Goal: Transaction & Acquisition: Purchase product/service

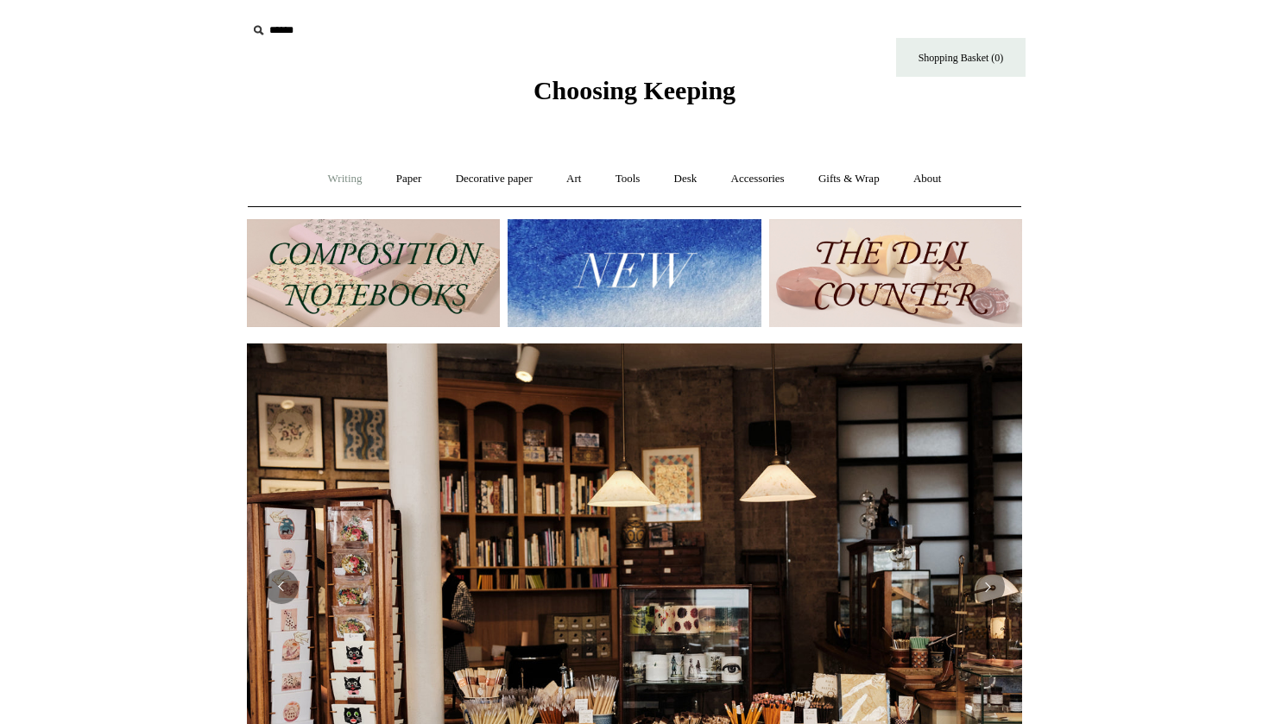
click at [326, 180] on link "Writing +" at bounding box center [345, 179] width 66 height 46
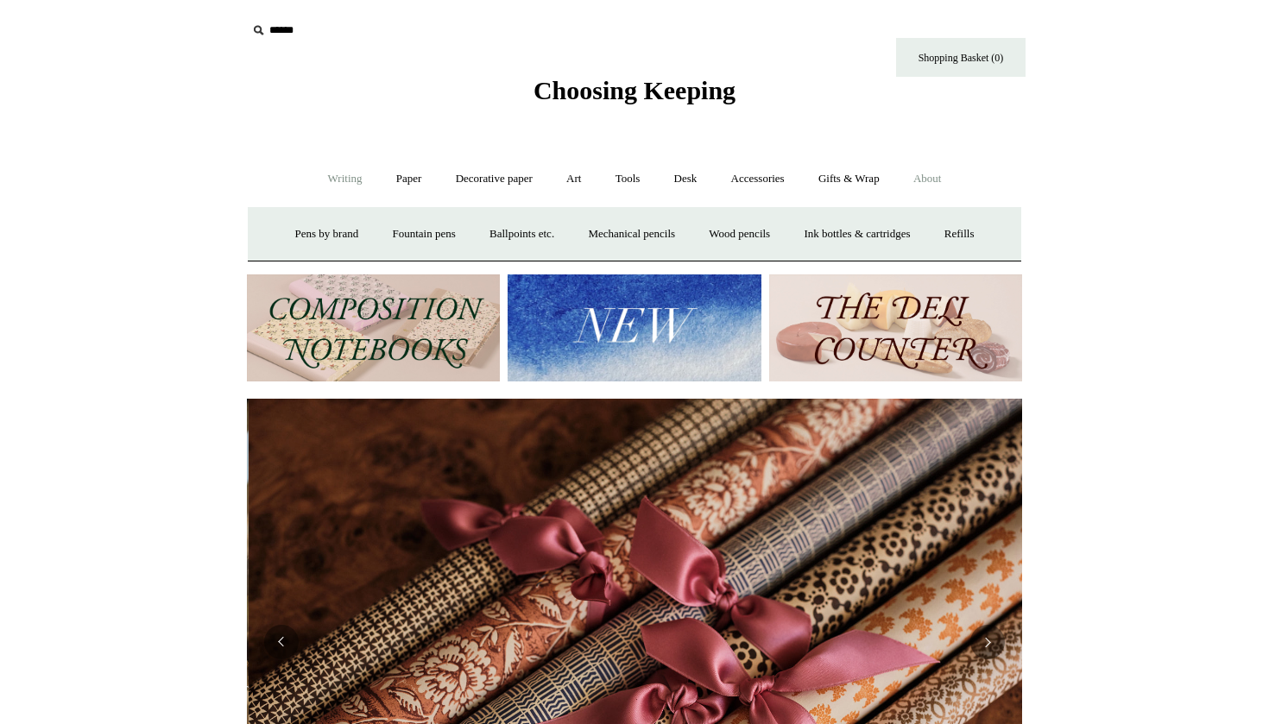
scroll to position [0, 1550]
click at [393, 173] on link "Paper +" at bounding box center [409, 179] width 57 height 46
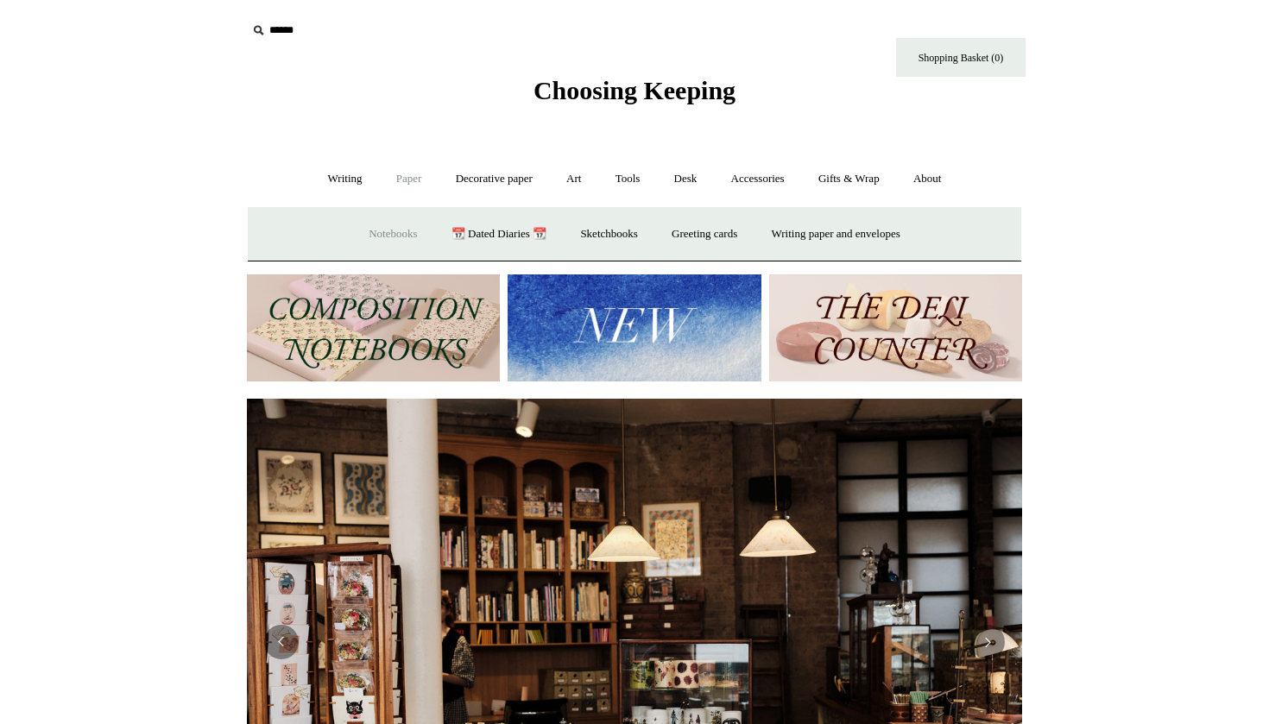
scroll to position [0, 0]
click at [373, 233] on link "Notebooks +" at bounding box center [392, 234] width 79 height 46
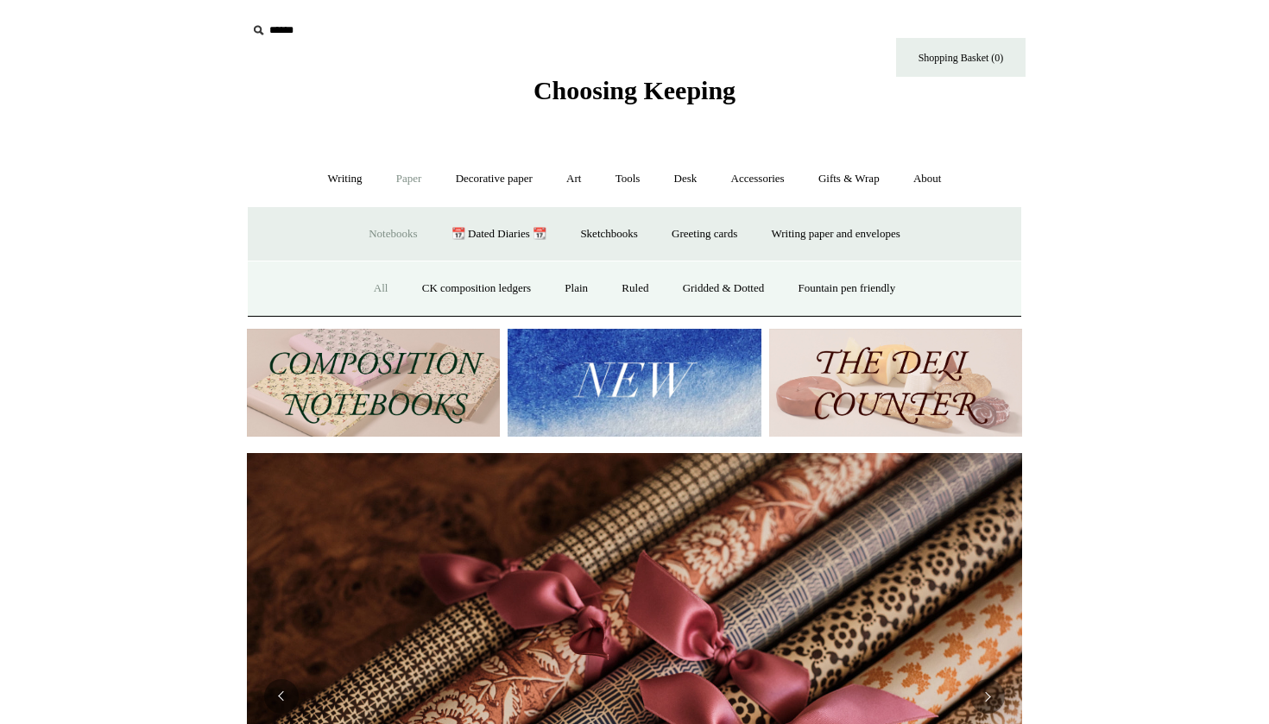
scroll to position [0, 1550]
click at [372, 287] on link "All" at bounding box center [381, 289] width 46 height 46
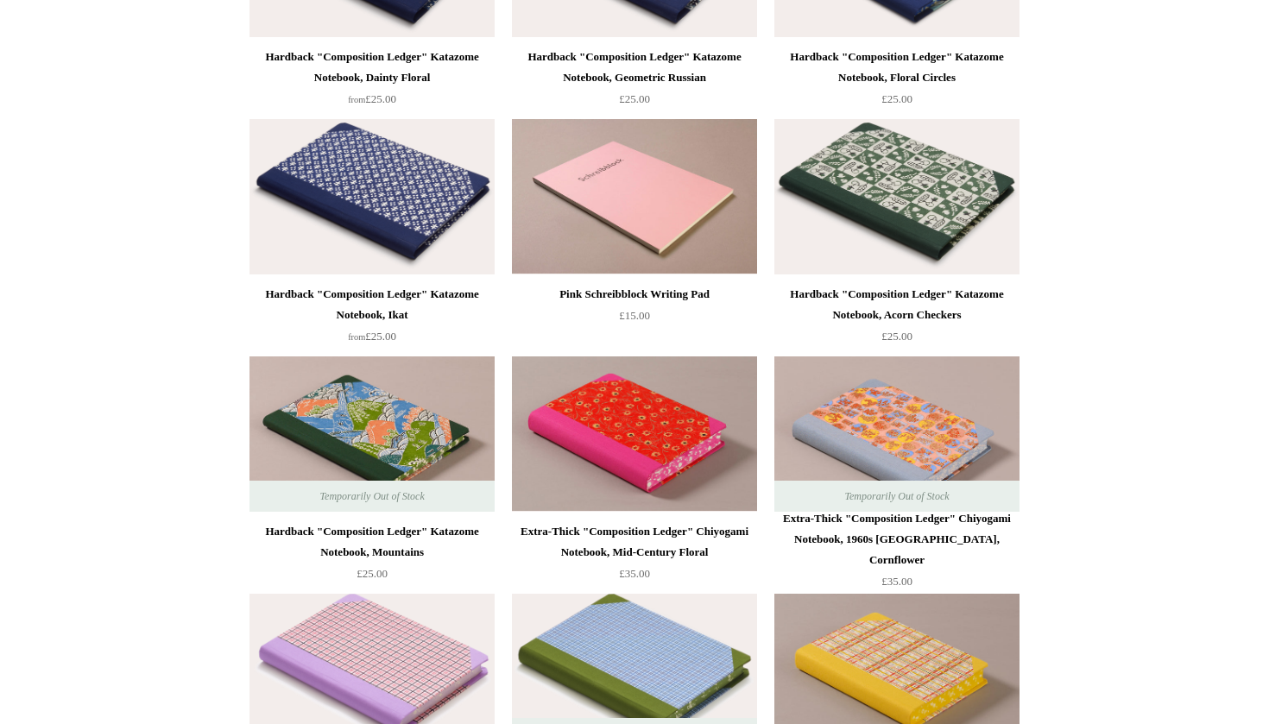
scroll to position [2005, 0]
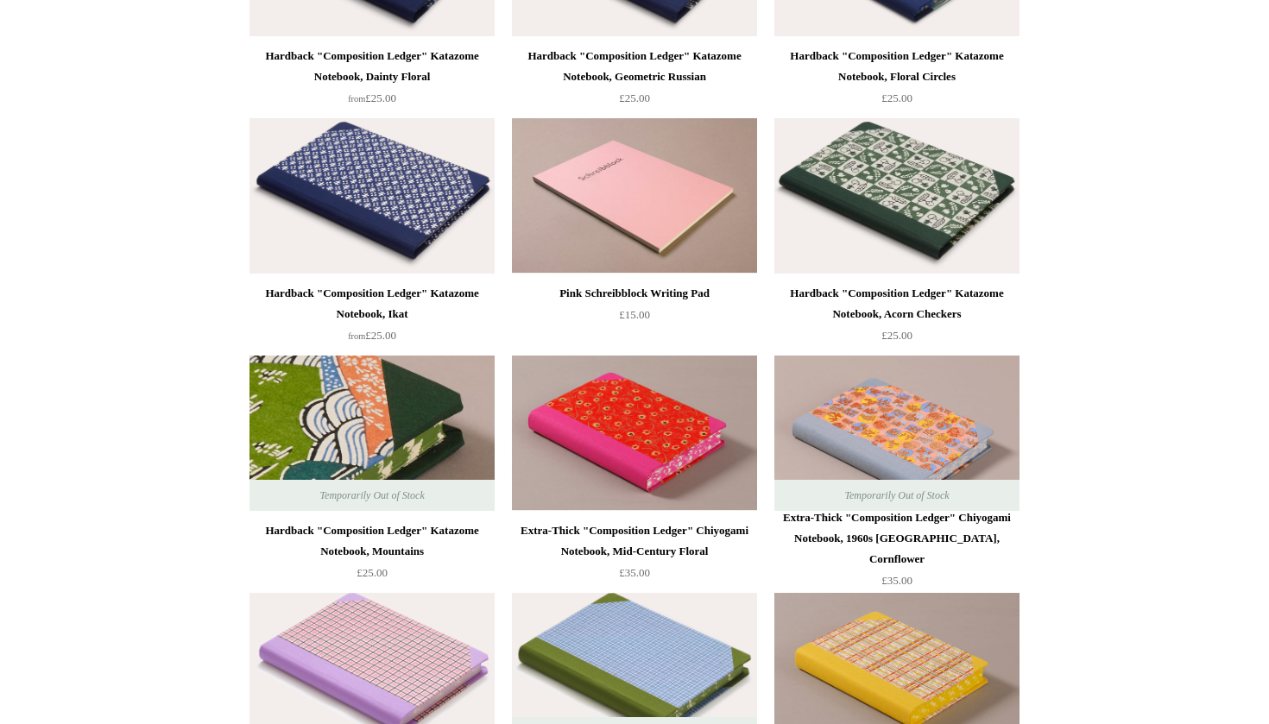
click at [349, 449] on img at bounding box center [371, 433] width 245 height 155
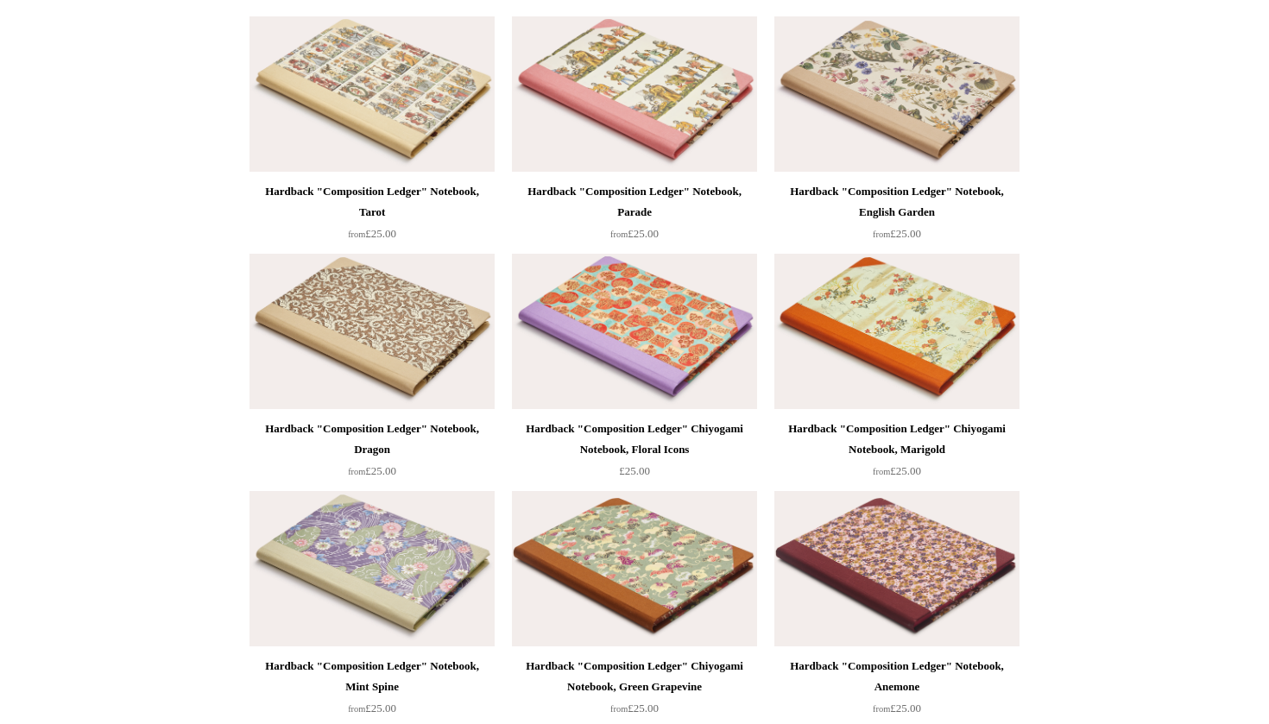
scroll to position [1127, 0]
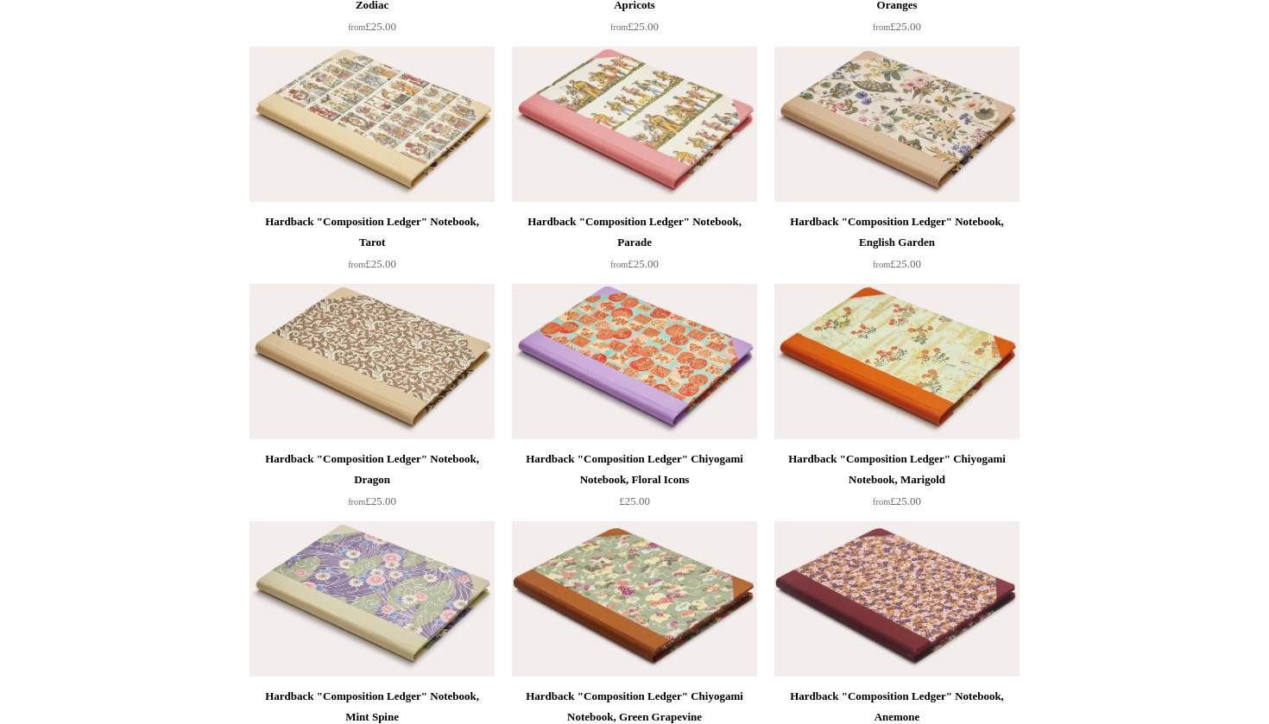
click at [971, 104] on img at bounding box center [896, 124] width 245 height 155
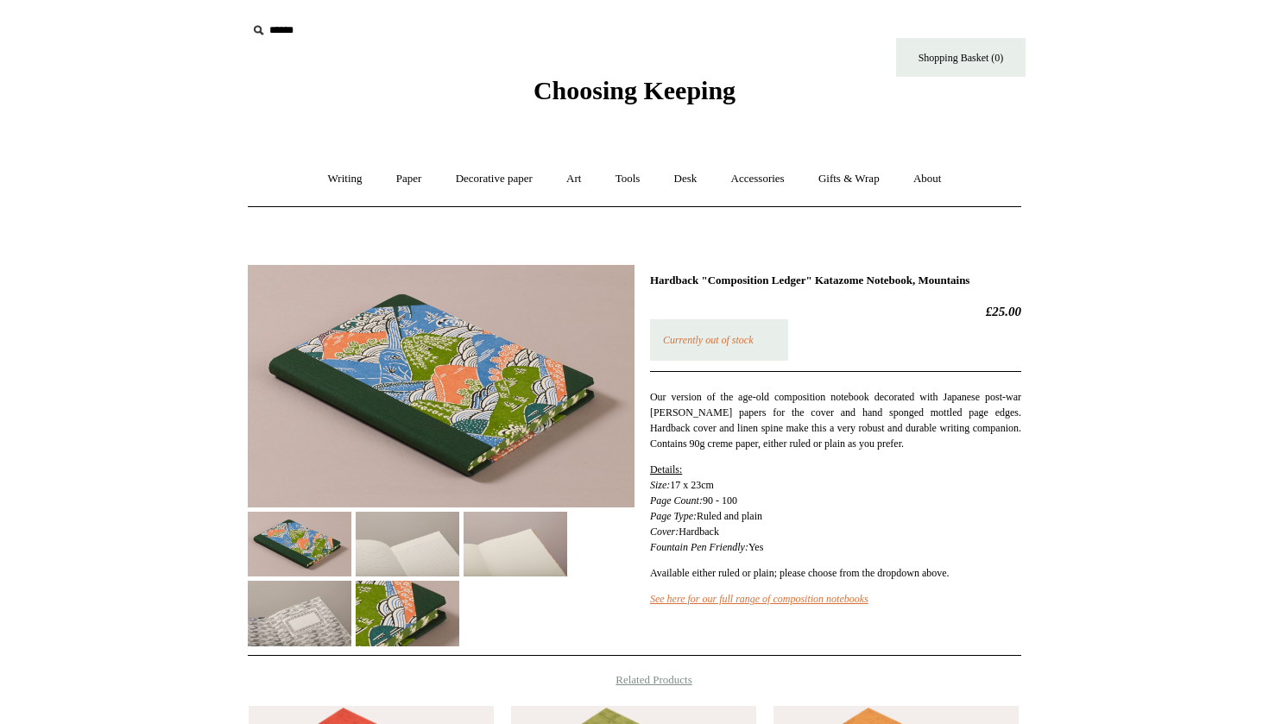
click at [708, 361] on p "Currently out of stock" at bounding box center [719, 339] width 138 height 41
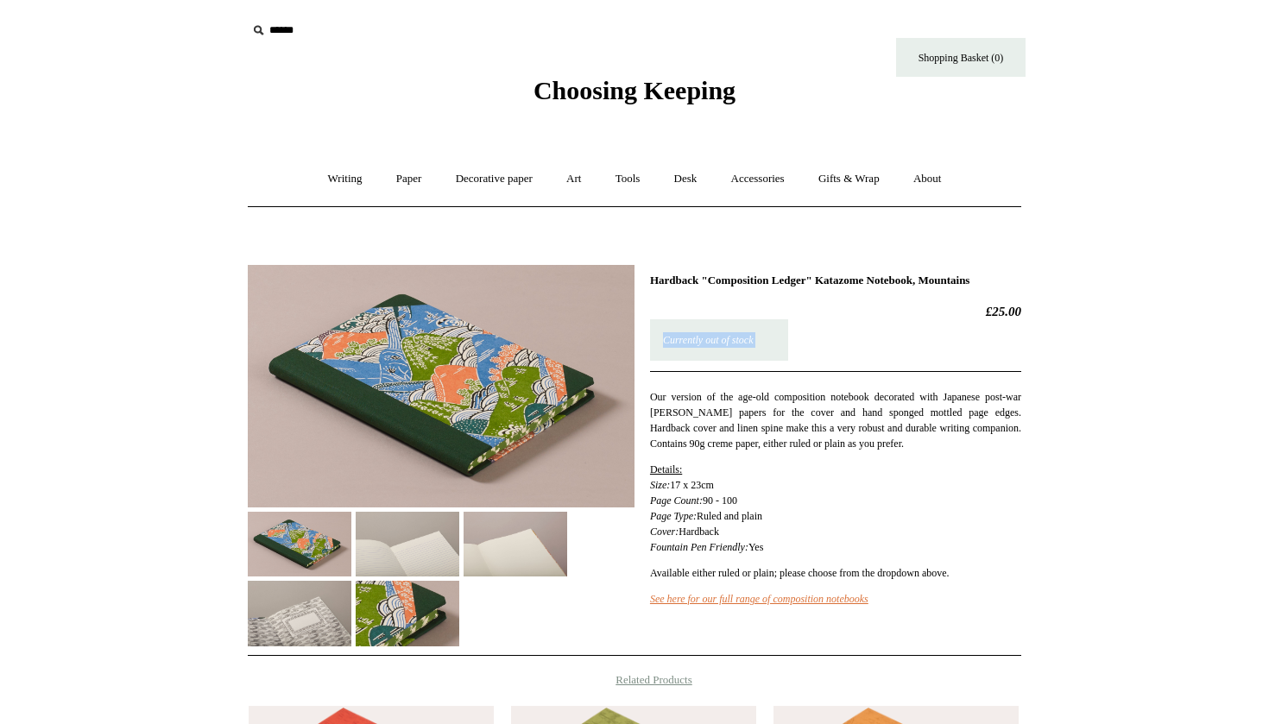
click at [708, 361] on p "Currently out of stock" at bounding box center [719, 339] width 138 height 41
click at [141, 399] on html "Menu Choosing Keeping * Shipping Information Shopping Basket (0) * ⤺ + +" at bounding box center [634, 602] width 1269 height 1205
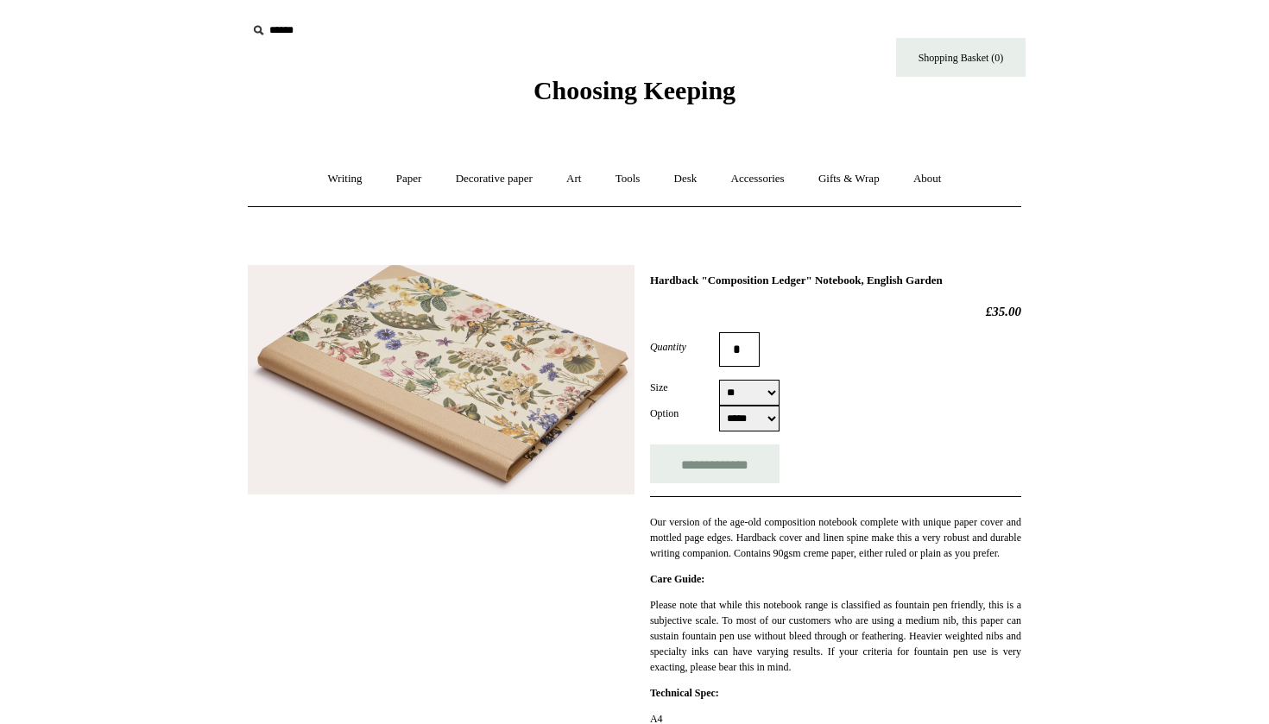
select select "*****"
click at [721, 465] on input "**********" at bounding box center [714, 463] width 129 height 39
type input "**********"
click at [955, 73] on link "Shopping Basket (1)" at bounding box center [960, 57] width 129 height 39
